Goal: Task Accomplishment & Management: Manage account settings

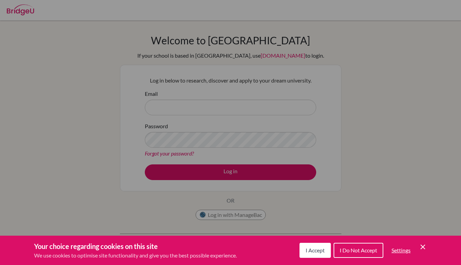
click at [421, 244] on icon "Cookie Control Close Icon" at bounding box center [423, 247] width 8 height 8
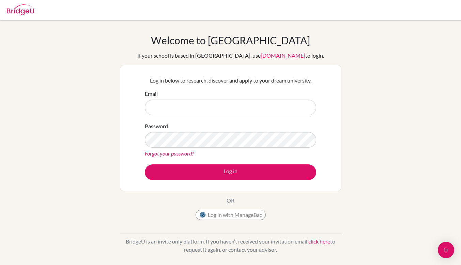
click at [244, 181] on div "Log in below to research, discover and apply to your dream university. Email Pa…" at bounding box center [231, 128] width 180 height 112
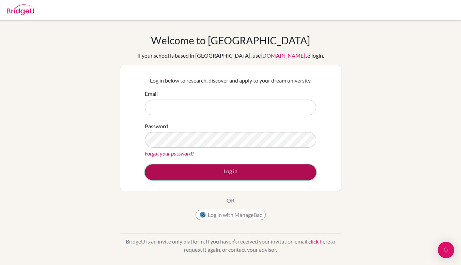
click at [252, 172] on button "Log in" at bounding box center [230, 172] width 171 height 16
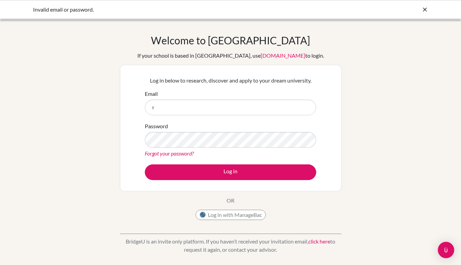
type input "yuyam@hiroshima-is.ac.jp"
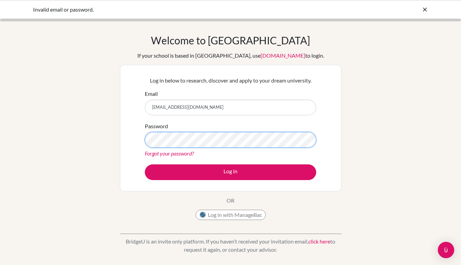
click at [145, 164] on button "Log in" at bounding box center [230, 172] width 171 height 16
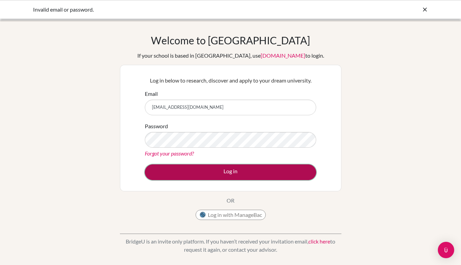
click at [221, 174] on button "Log in" at bounding box center [230, 172] width 171 height 16
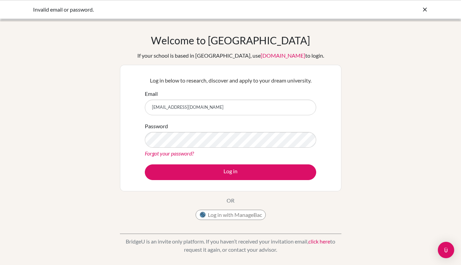
click at [179, 151] on link "Forgot your password?" at bounding box center [169, 153] width 49 height 6
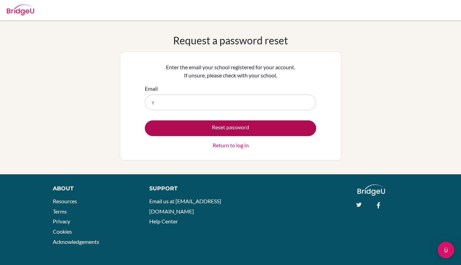
type input "[EMAIL_ADDRESS][DOMAIN_NAME]"
click at [234, 130] on button "Reset password" at bounding box center [230, 128] width 171 height 16
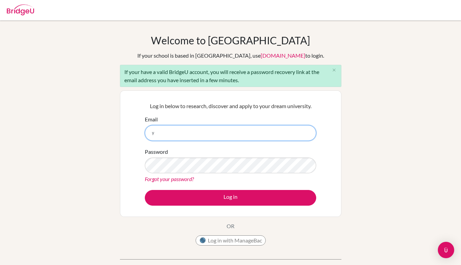
type input "[EMAIL_ADDRESS][DOMAIN_NAME]"
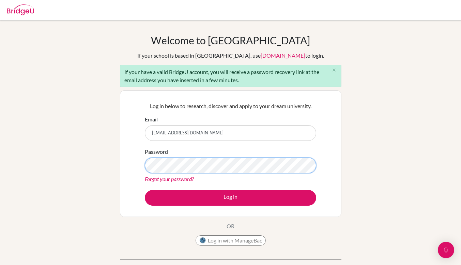
click at [145, 190] on button "Log in" at bounding box center [230, 198] width 171 height 16
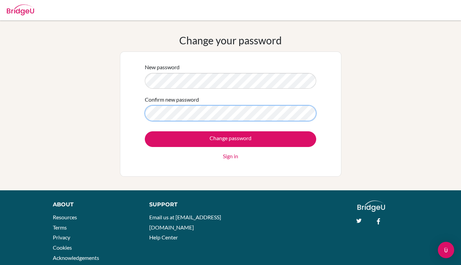
click at [145, 131] on input "Change password" at bounding box center [230, 139] width 171 height 16
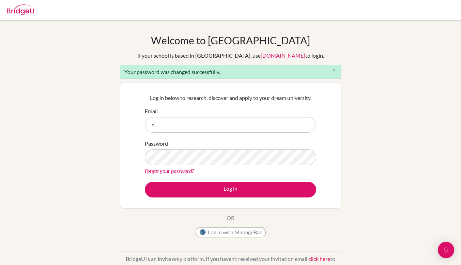
type input "yuyam@hiroshima-is.ac.jp"
click at [145, 182] on button "Log in" at bounding box center [230, 190] width 171 height 16
